Goal: Ask a question

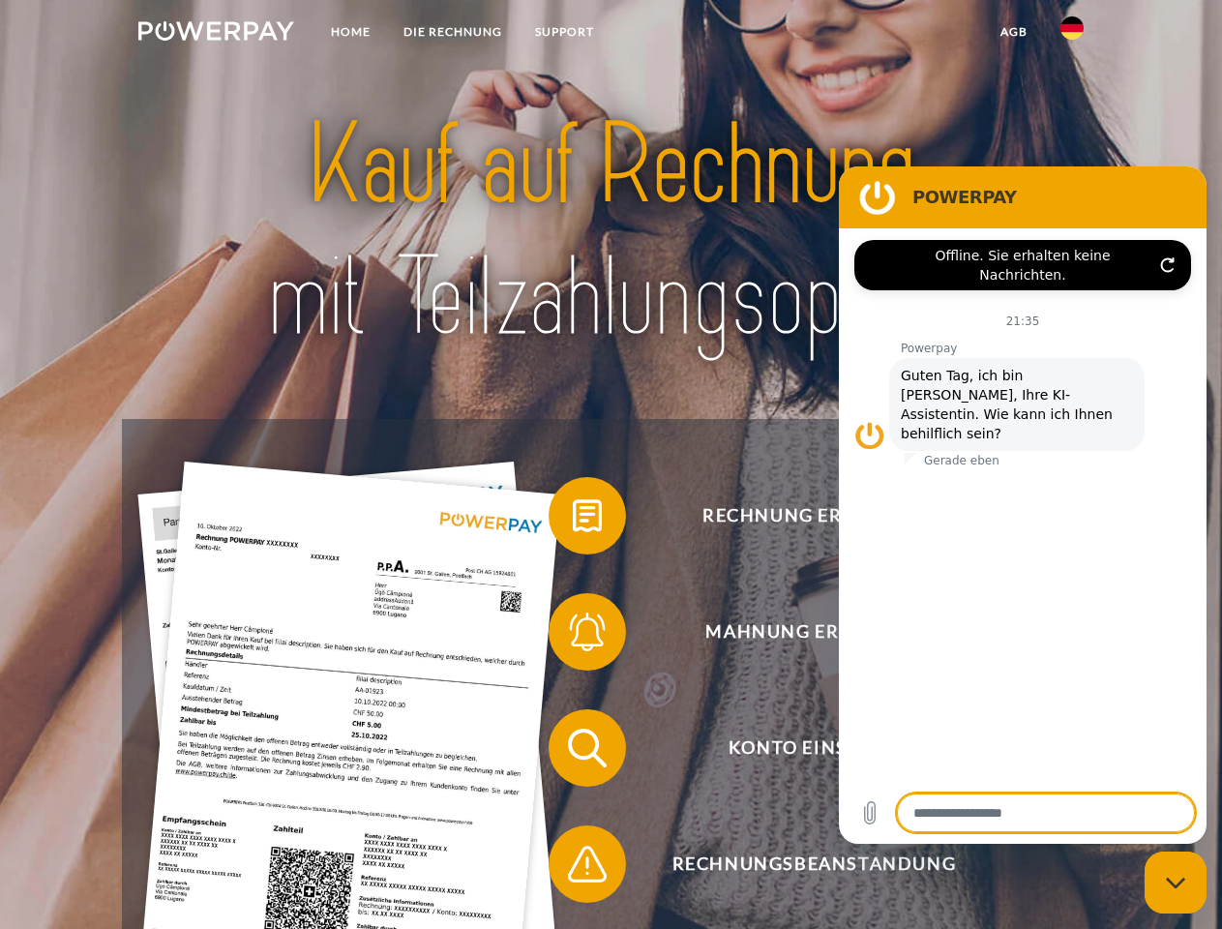
click at [216, 34] on img at bounding box center [216, 30] width 156 height 19
click at [1072, 34] on img at bounding box center [1072, 27] width 23 height 23
click at [1013, 32] on link "agb" at bounding box center [1014, 32] width 60 height 35
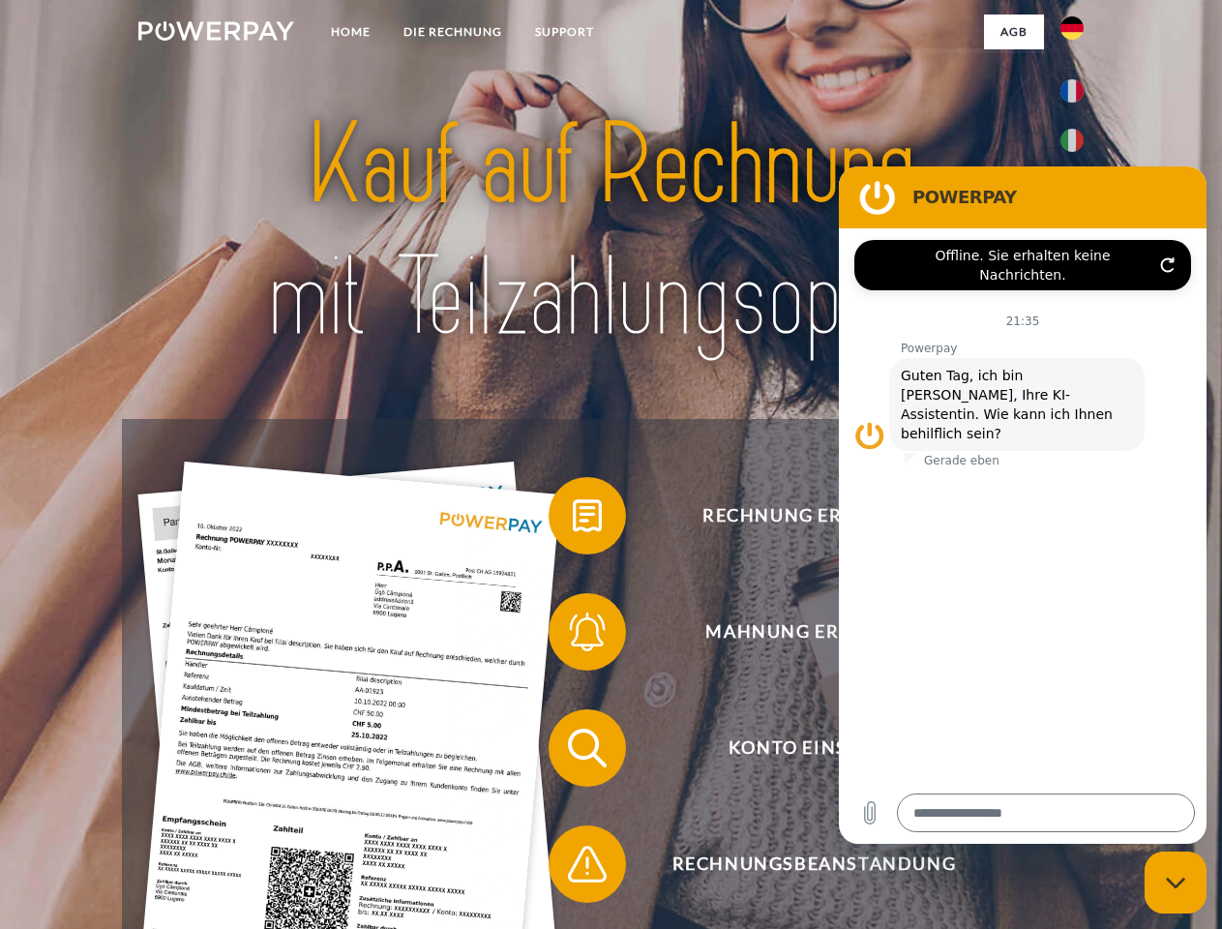
click at [573, 520] on span at bounding box center [558, 515] width 97 height 97
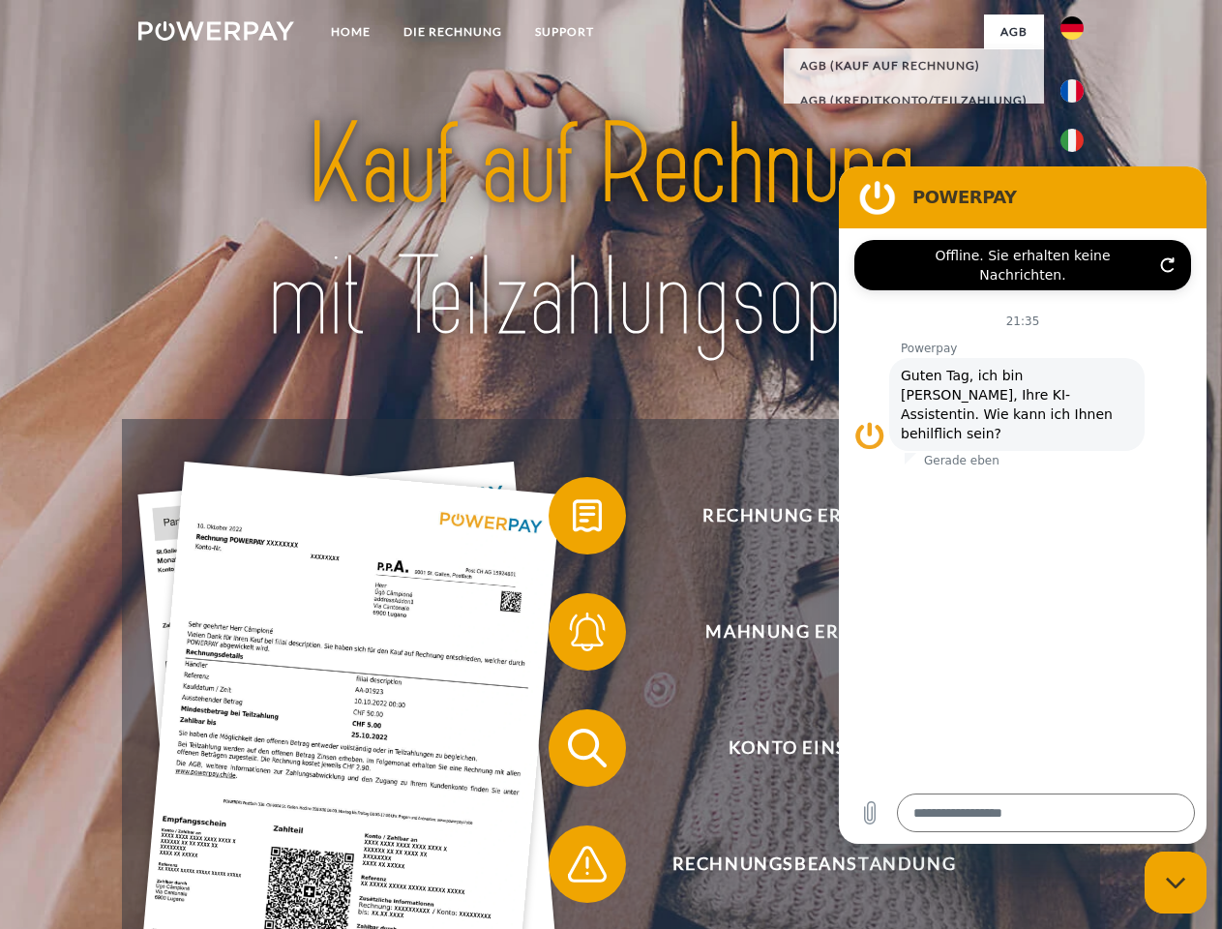
click at [573, 636] on span at bounding box center [558, 632] width 97 height 97
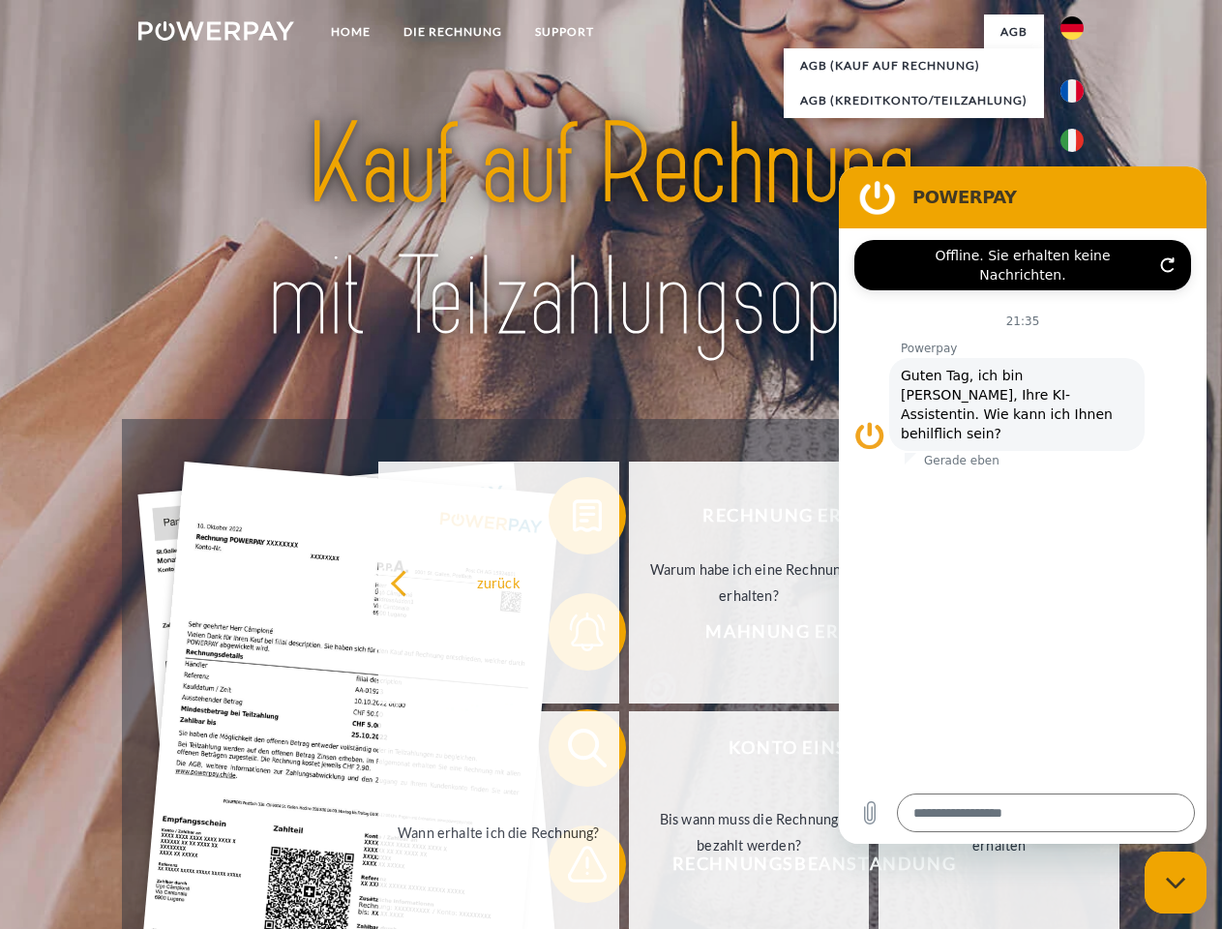
click at [629, 752] on link "Bis wann muss die Rechnung bezahlt werden?" at bounding box center [749, 832] width 241 height 242
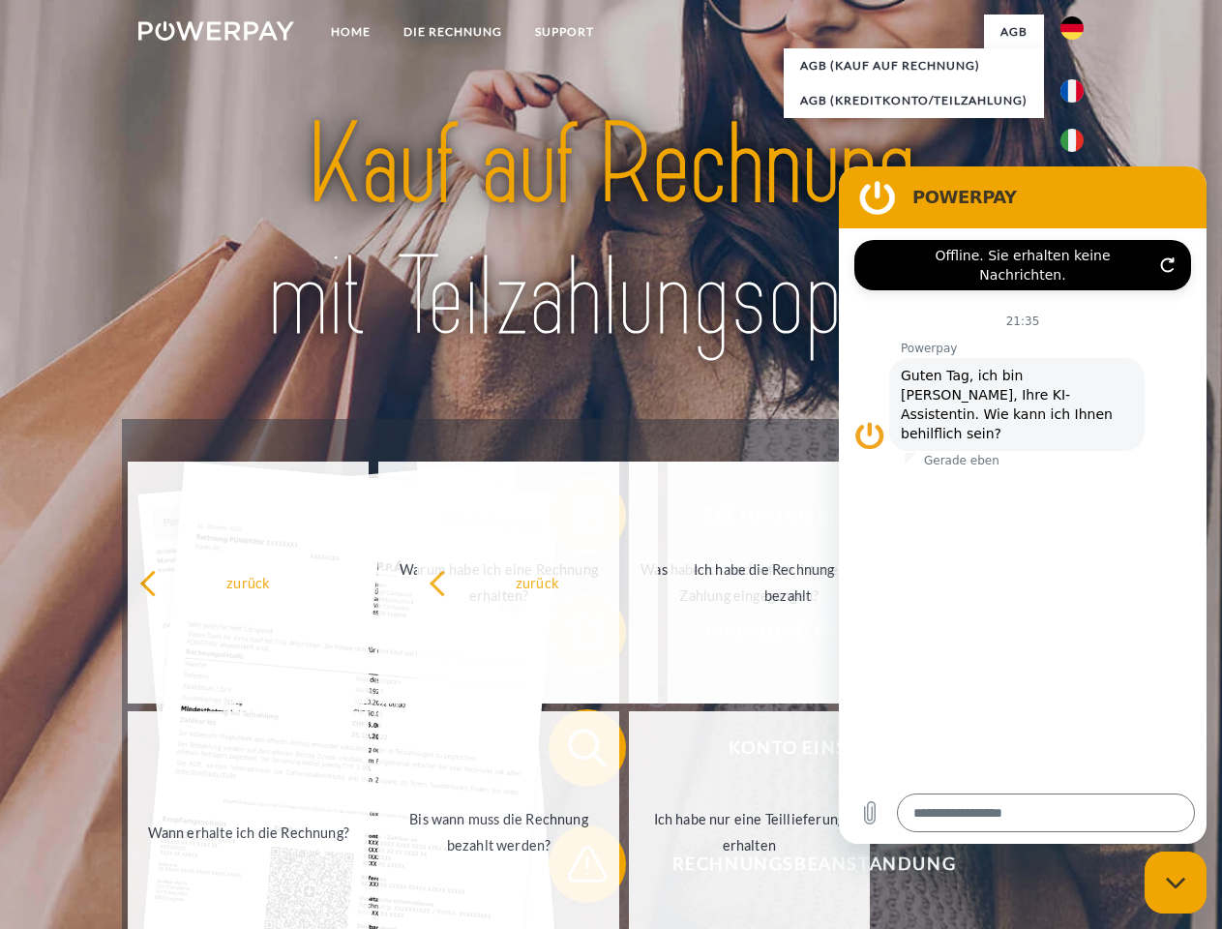
click at [573, 868] on span at bounding box center [558, 864] width 97 height 97
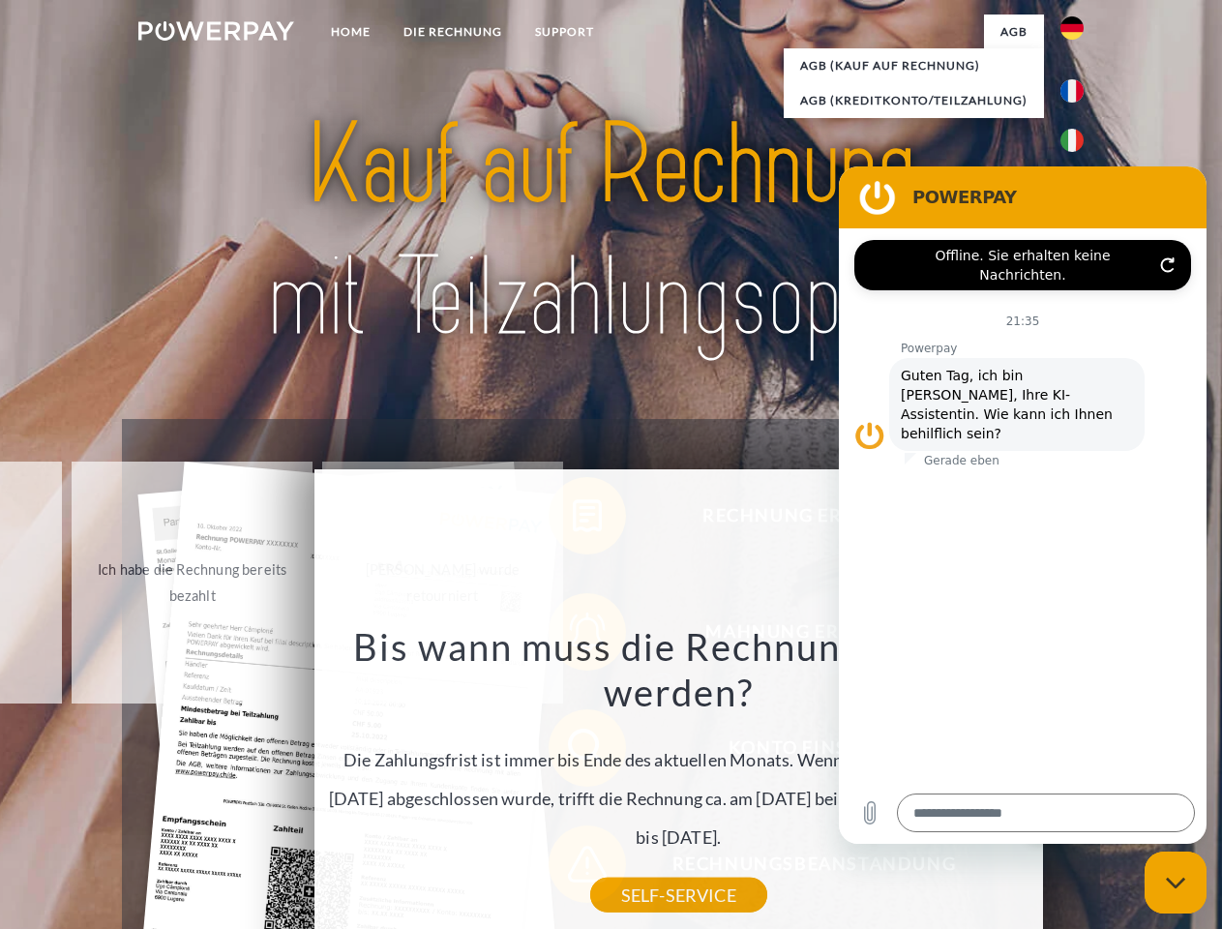
click at [1176, 883] on icon "Messaging-Fenster schließen" at bounding box center [1176, 883] width 20 height 13
type textarea "*"
